Goal: Find specific page/section: Find specific page/section

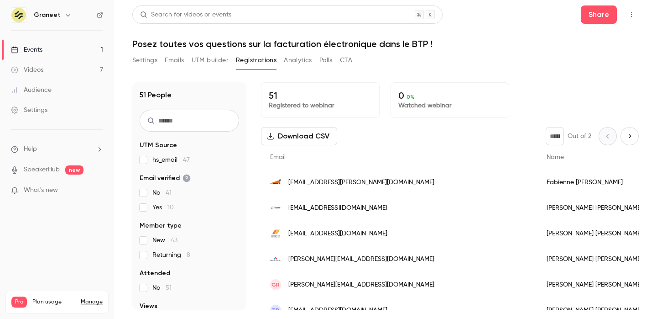
click at [148, 62] on button "Settings" at bounding box center [144, 60] width 25 height 15
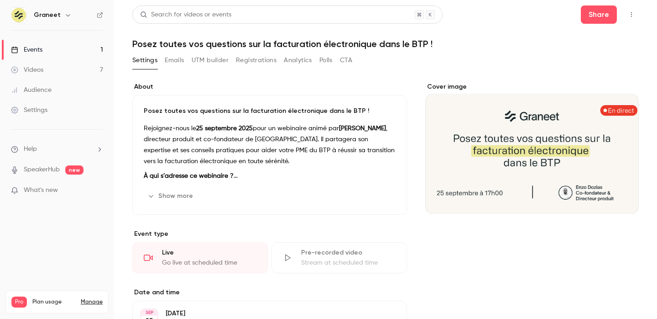
click at [61, 70] on link "Videos 7" at bounding box center [57, 70] width 114 height 20
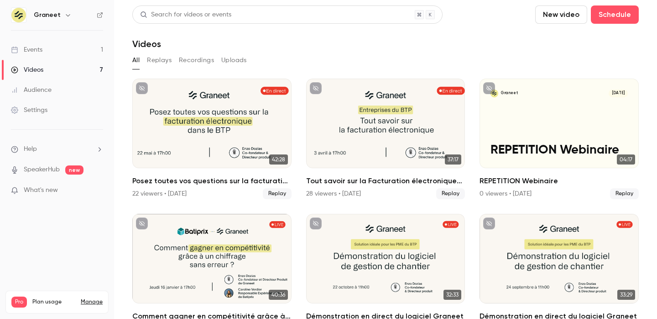
click at [38, 51] on div "Events" at bounding box center [26, 49] width 31 height 9
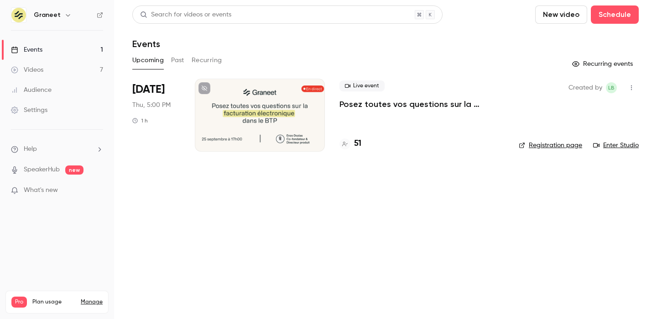
click at [635, 89] on icon "button" at bounding box center [631, 87] width 7 height 6
click at [306, 115] on div at bounding box center [328, 159] width 657 height 319
click at [283, 115] on div at bounding box center [260, 115] width 130 height 73
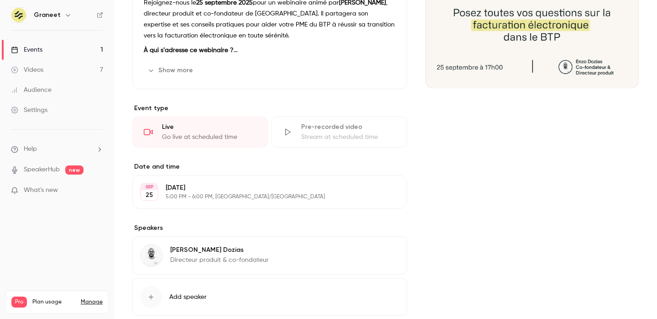
scroll to position [179, 0]
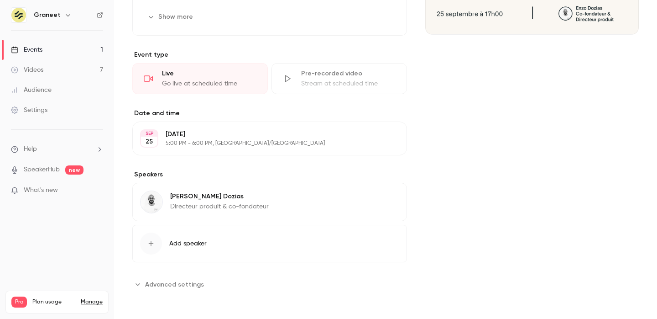
click at [185, 278] on button "Advanced settings" at bounding box center [170, 284] width 77 height 15
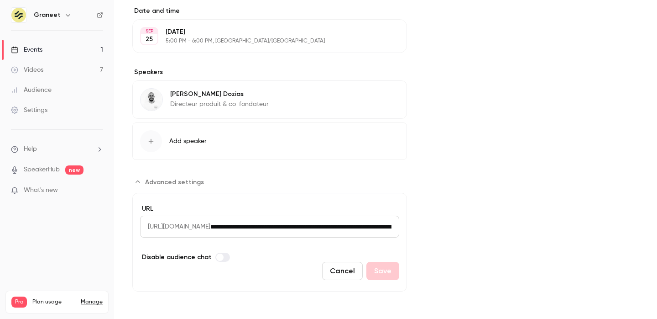
scroll to position [0, 0]
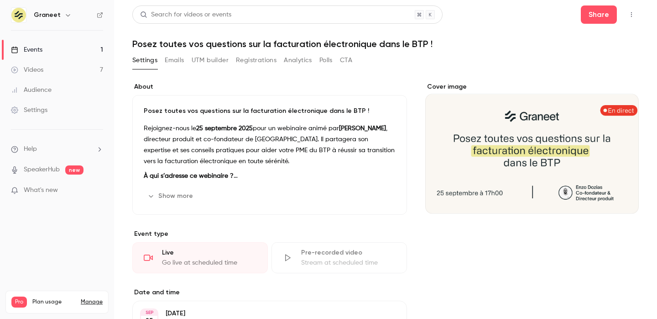
click at [635, 13] on icon "button" at bounding box center [631, 14] width 7 height 6
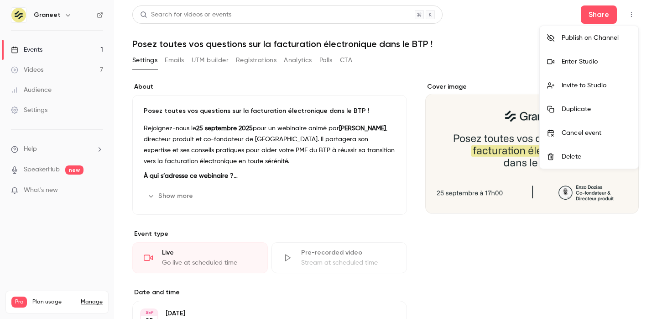
click at [580, 63] on div "Enter Studio" at bounding box center [596, 61] width 69 height 9
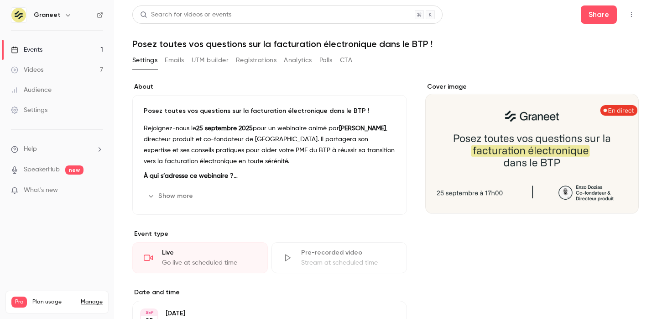
click at [629, 16] on icon "button" at bounding box center [631, 14] width 7 height 6
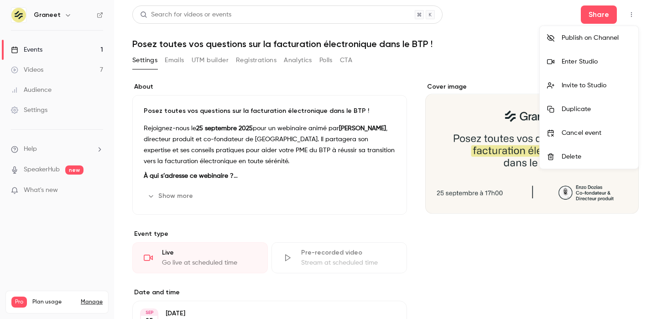
click at [594, 64] on div "Enter Studio" at bounding box center [596, 61] width 69 height 9
